Goal: Information Seeking & Learning: Understand process/instructions

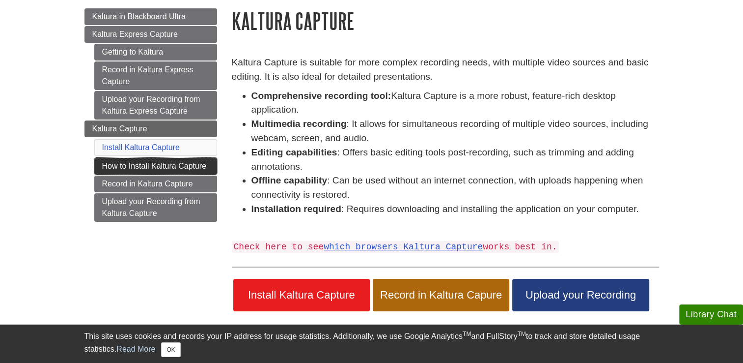
scroll to position [147, 0]
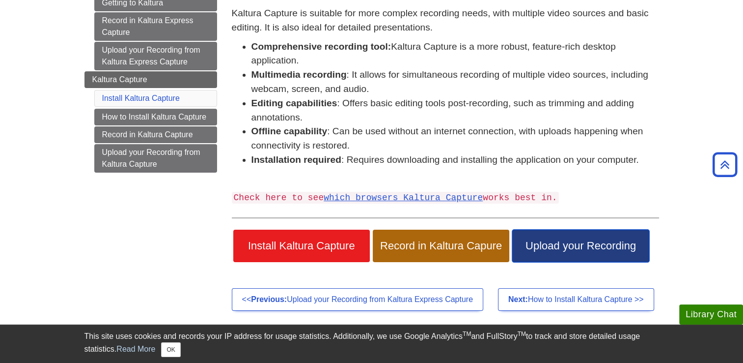
click at [558, 247] on span "Upload your Recording" at bounding box center [581, 245] width 122 height 13
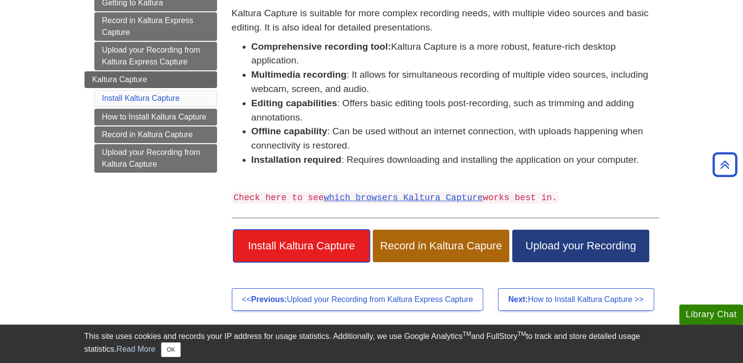
click at [282, 245] on span "Install Kaltura Capture" at bounding box center [302, 245] width 122 height 13
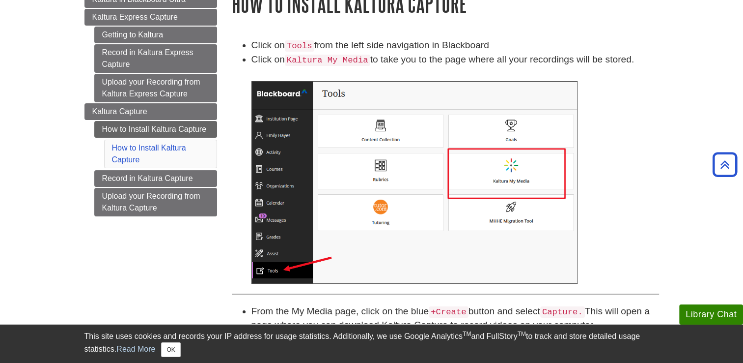
scroll to position [98, 0]
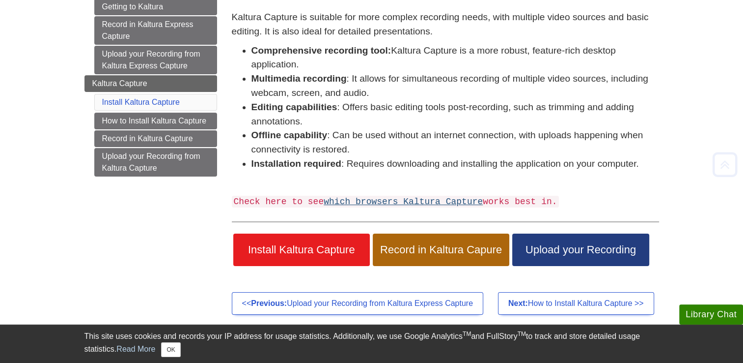
scroll to position [196, 0]
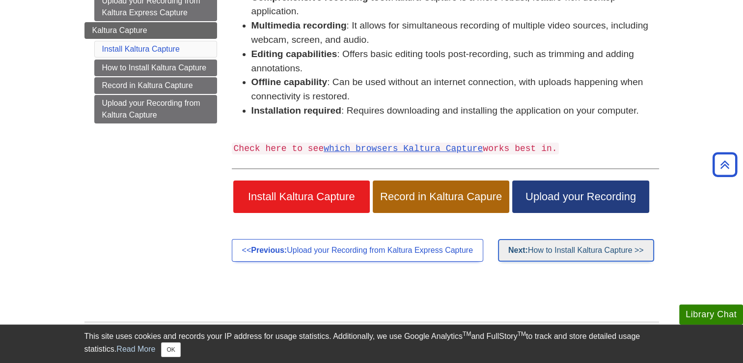
click at [563, 249] on link "Next: How to Install Kaltura Capture >>" at bounding box center [576, 250] width 156 height 23
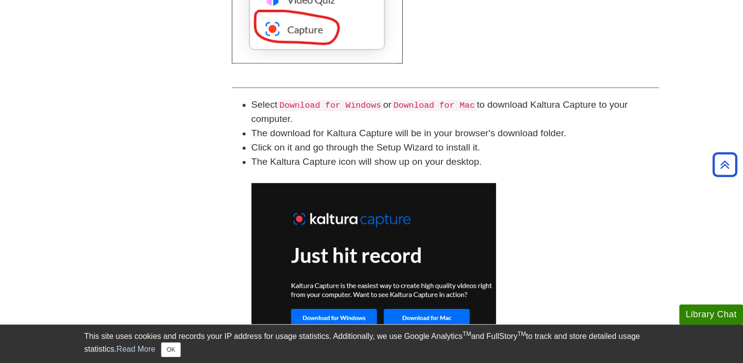
scroll to position [664, 0]
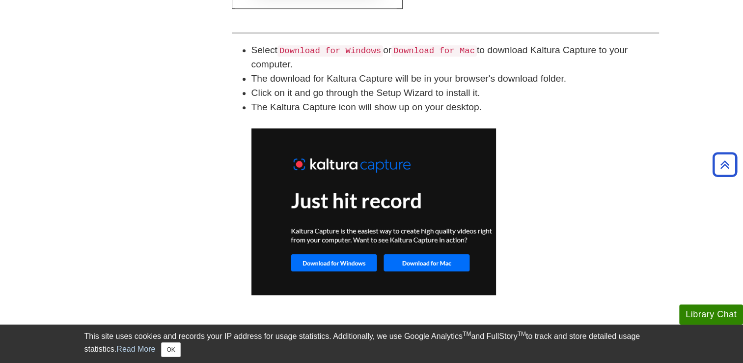
click at [570, 173] on li "The Kaltura Capture icon will show up on your desktop." at bounding box center [456, 197] width 408 height 195
